Goal: Information Seeking & Learning: Learn about a topic

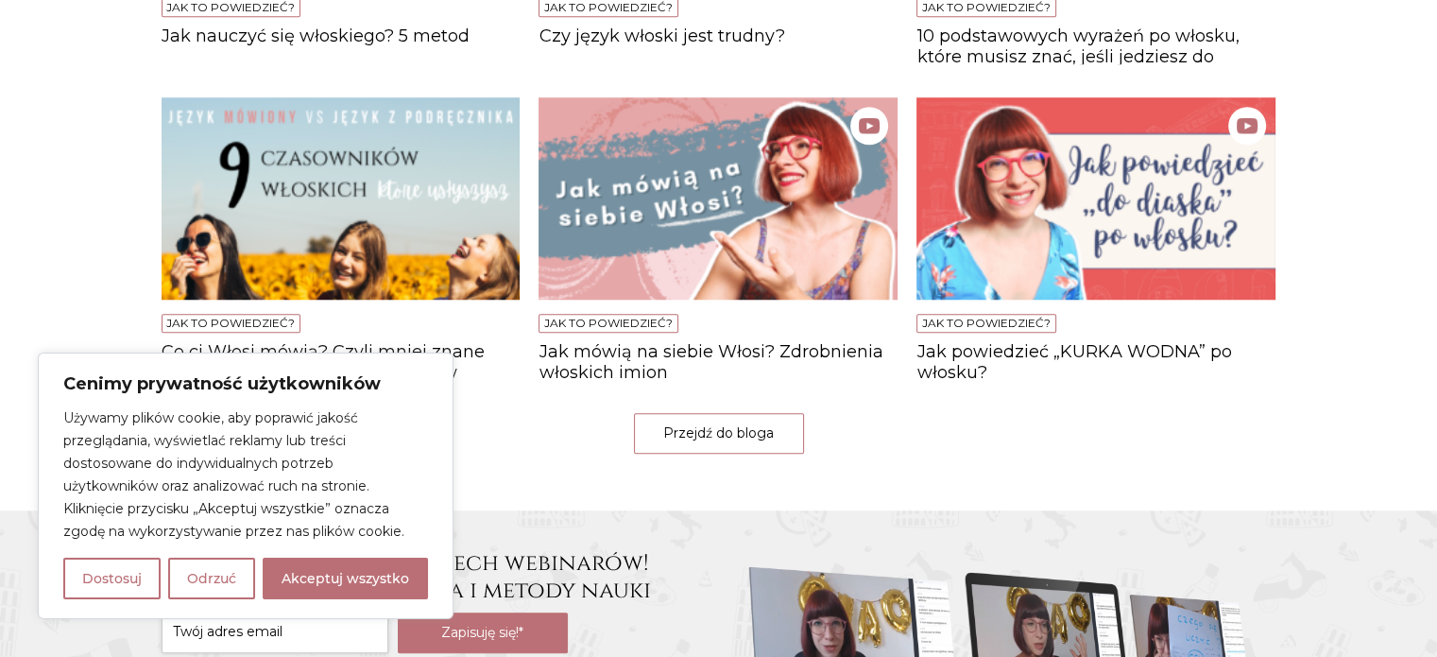
scroll to position [1701, 0]
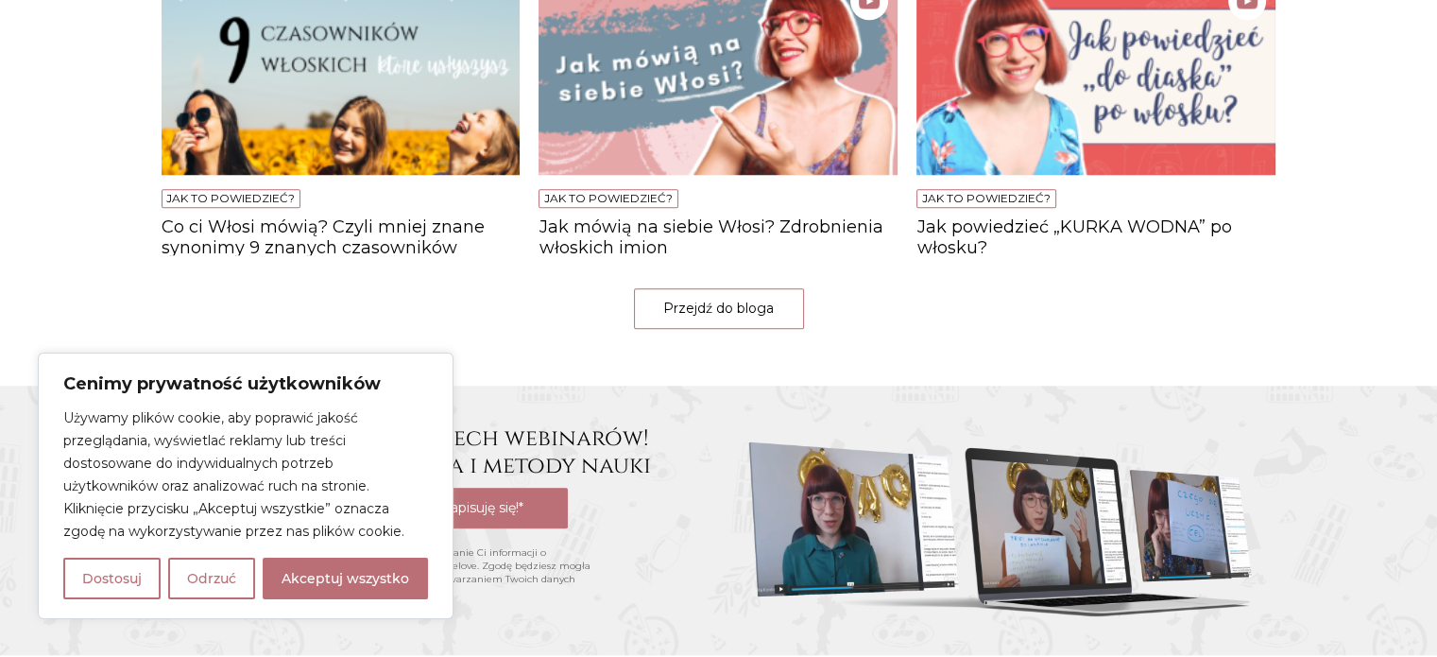
click at [385, 577] on button "Akceptuj wszystko" at bounding box center [345, 579] width 165 height 42
checkbox input "true"
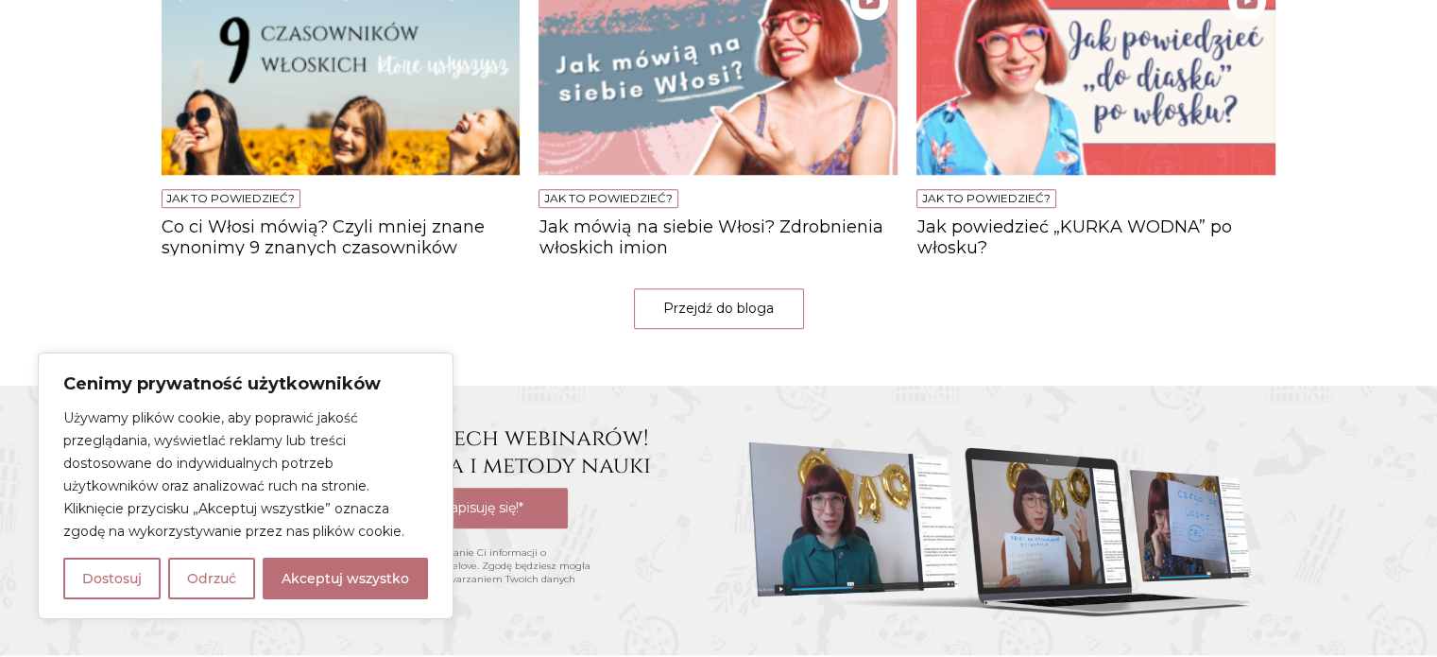
checkbox input "true"
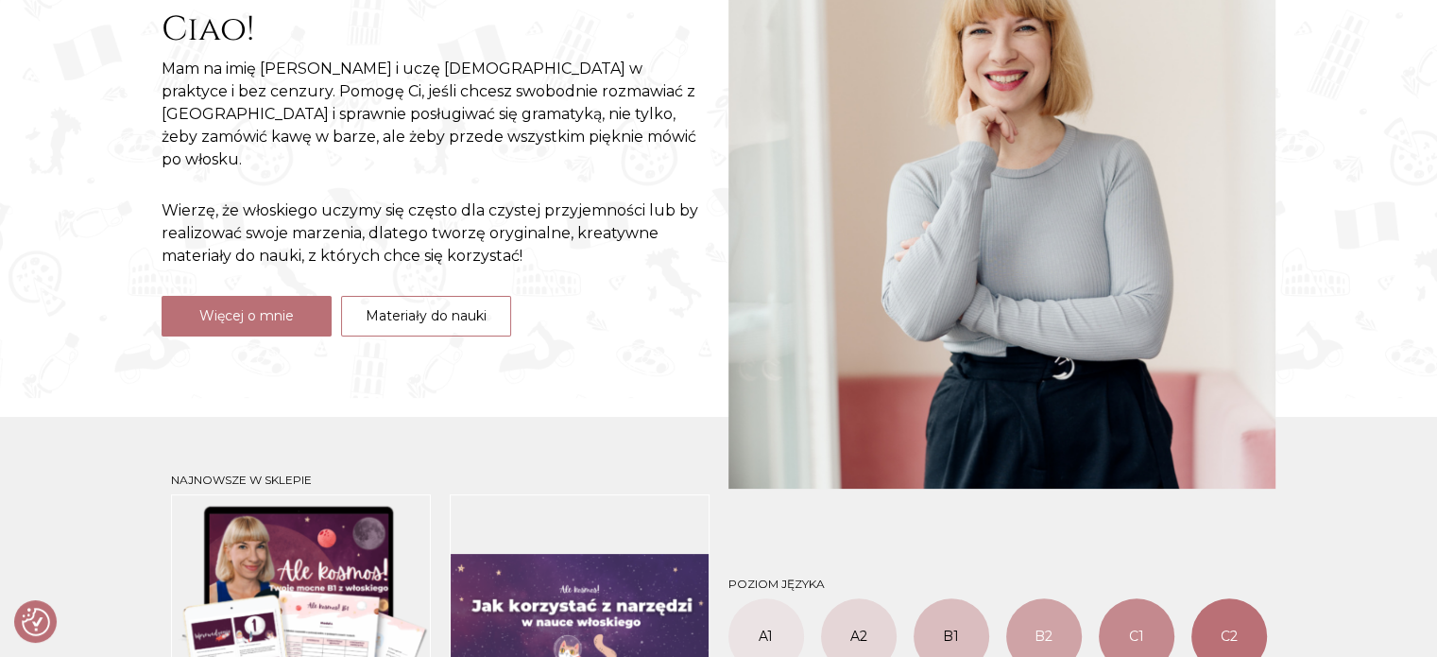
scroll to position [284, 0]
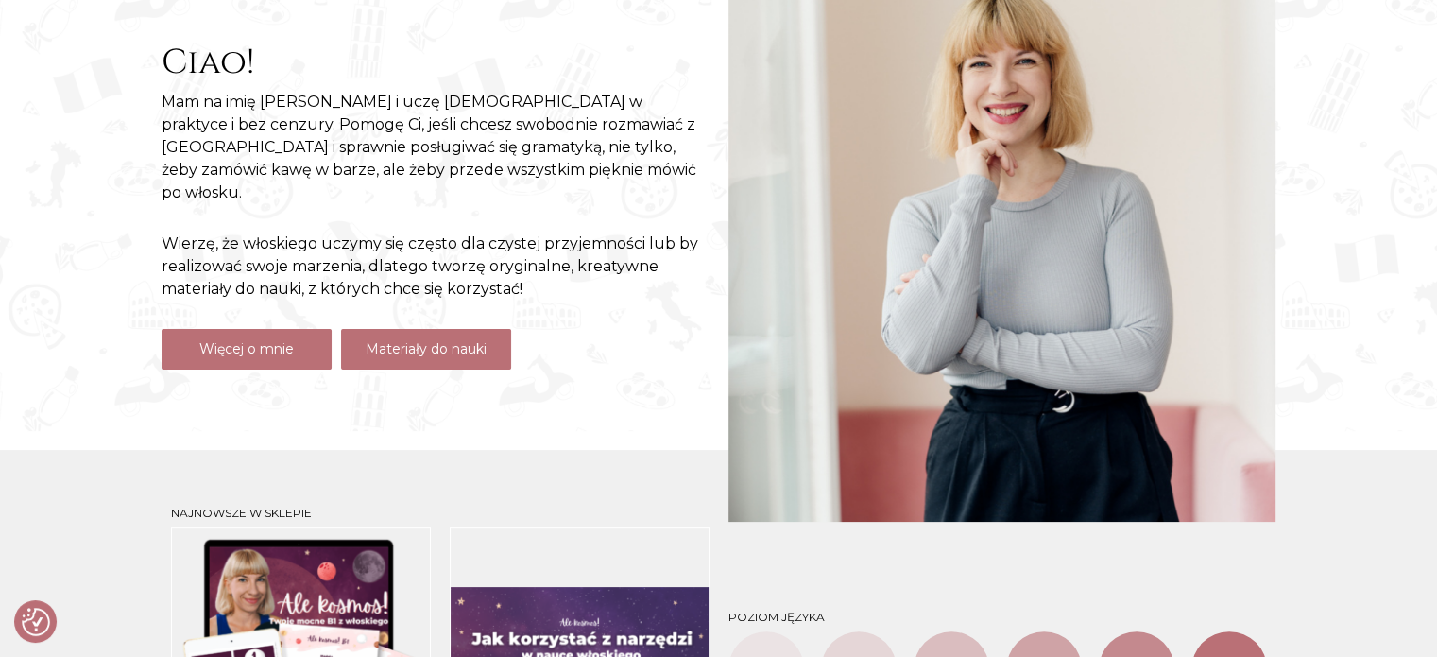
click at [437, 336] on link "Materiały do nauki" at bounding box center [426, 349] width 170 height 41
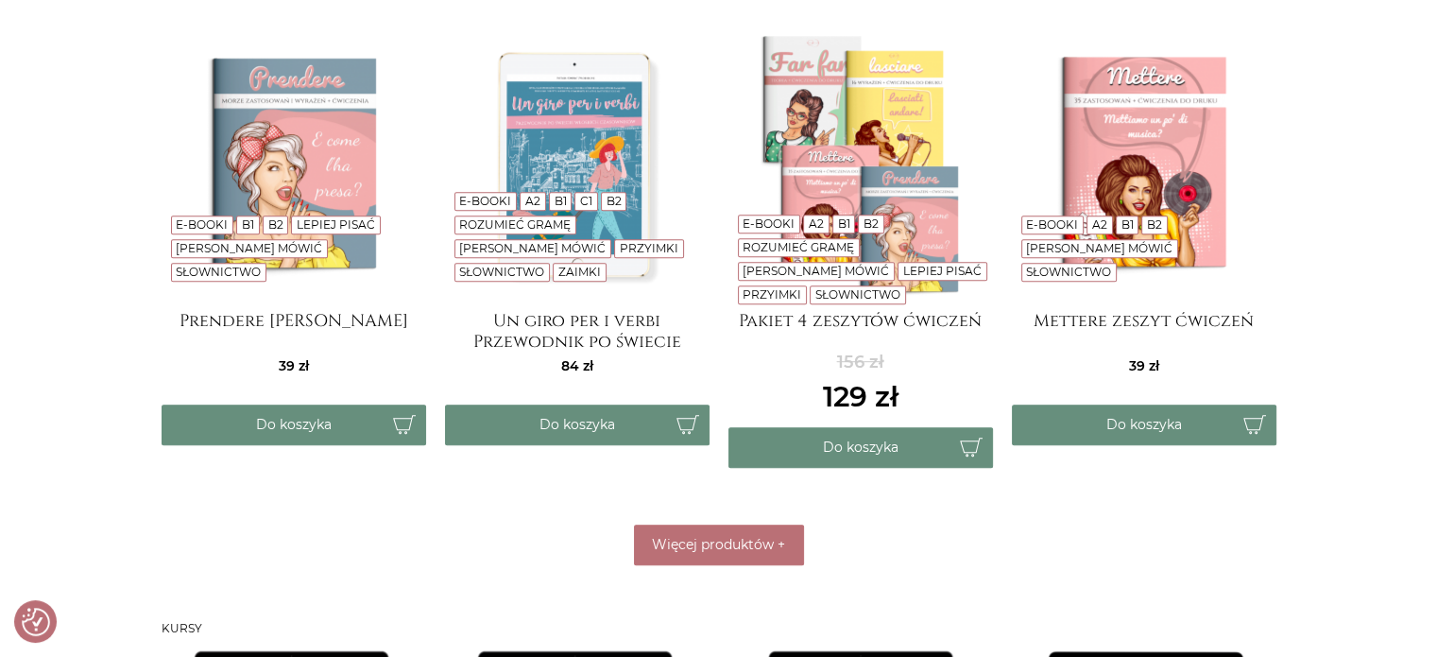
scroll to position [1040, 0]
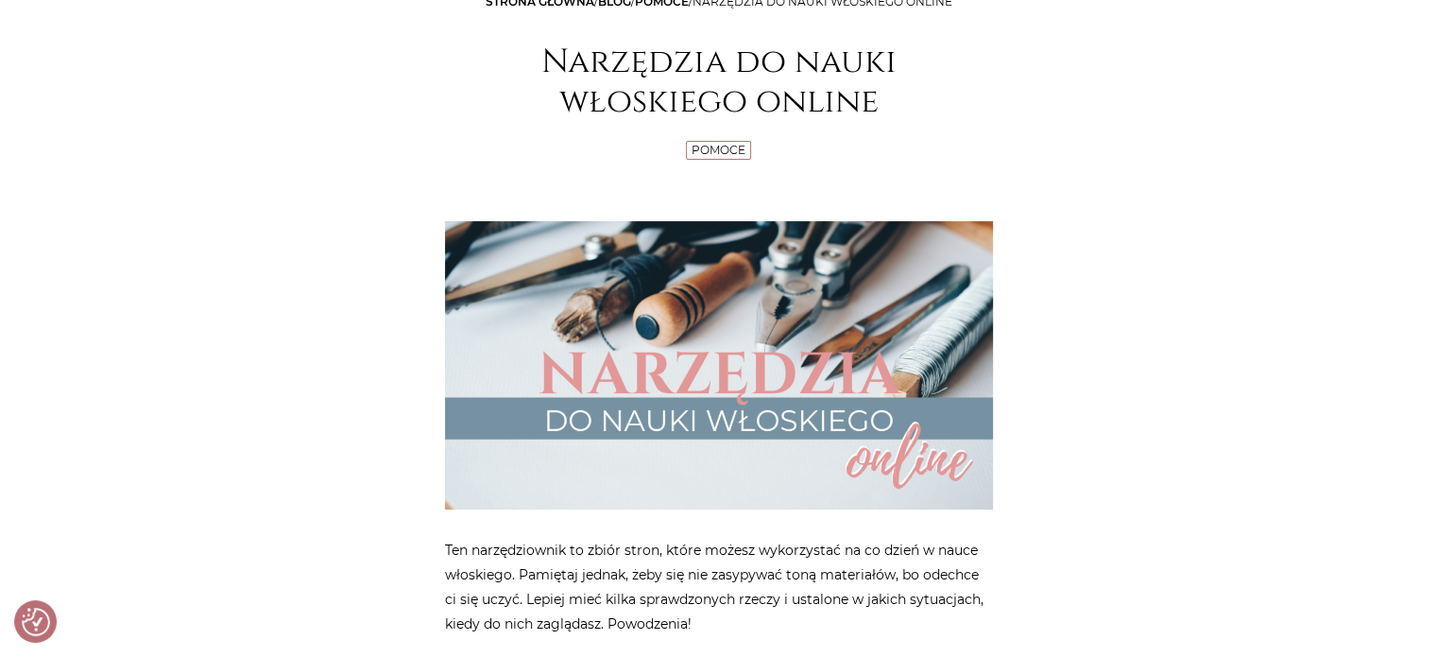
scroll to position [284, 0]
